Goal: Find specific page/section: Find specific page/section

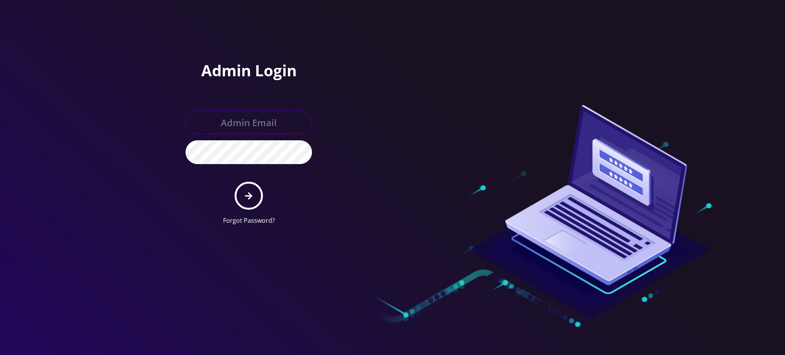
type input "[PERSON_NAME][EMAIL_ADDRESS][DOMAIN_NAME]"
click at [250, 194] on icon "submit" at bounding box center [248, 195] width 7 height 7
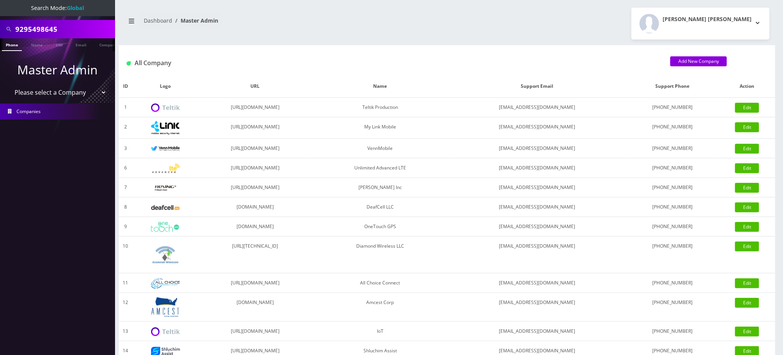
drag, startPoint x: 76, startPoint y: 29, endPoint x: 0, endPoint y: 9, distance: 78.6
click at [0, 12] on nav "Search Mode: Global 9295498645 Phone Name SIM Email Company Customer Master Adm…" at bounding box center [57, 177] width 115 height 355
paste input "16102020657"
click at [19, 29] on input "16102020657" at bounding box center [64, 29] width 98 height 15
type input "6102020657"
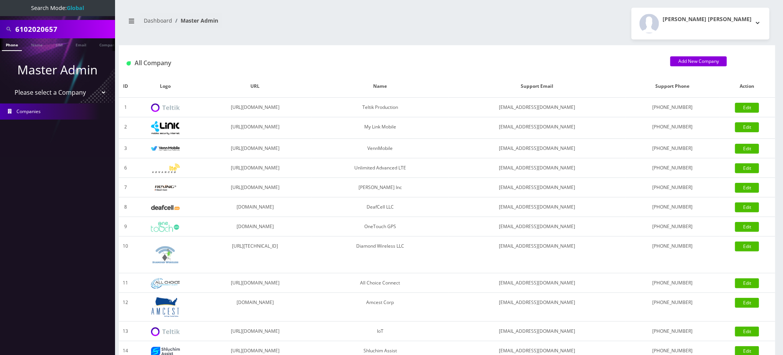
click at [8, 46] on link "Phone" at bounding box center [12, 44] width 20 height 13
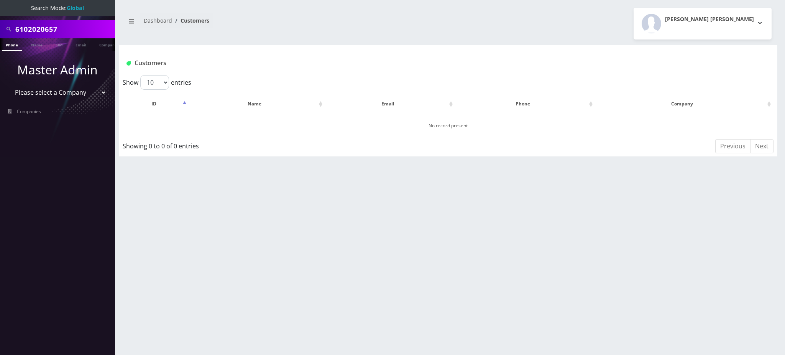
drag, startPoint x: 302, startPoint y: 252, endPoint x: 297, endPoint y: 255, distance: 5.2
click at [299, 254] on div "6102020657 Phone Name SIM Email Company Customer Dashboard Customers Rochelle L…" at bounding box center [448, 177] width 674 height 355
drag, startPoint x: 64, startPoint y: 24, endPoint x: 0, endPoint y: 28, distance: 64.1
click at [0, 28] on div "6102020657" at bounding box center [57, 29] width 115 height 18
